Goal: Task Accomplishment & Management: Manage account settings

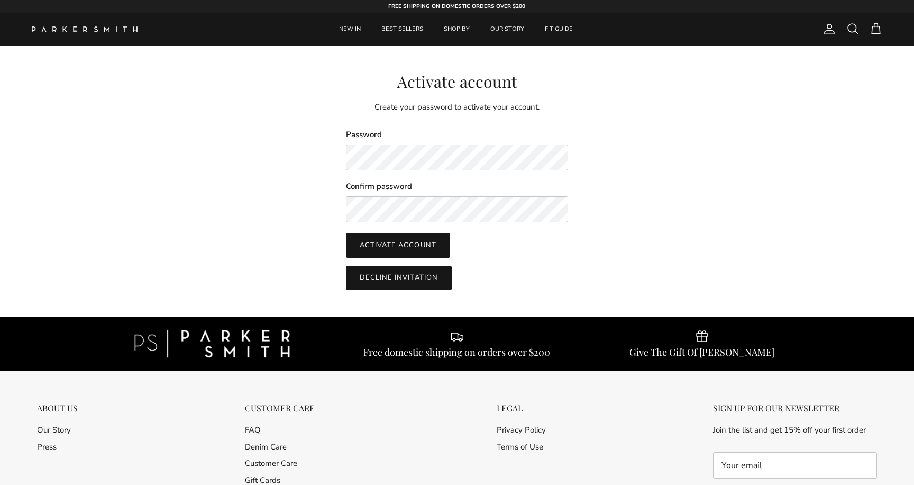
click at [406, 246] on button "Activate account" at bounding box center [398, 245] width 104 height 24
